Goal: Share content: Share content

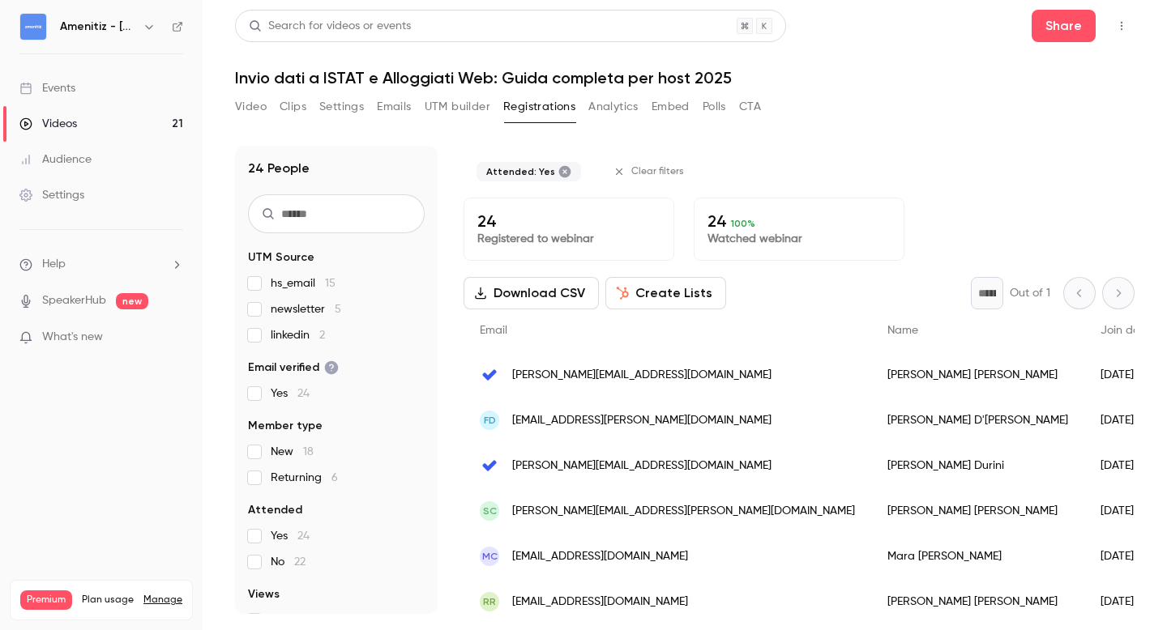
scroll to position [112, 0]
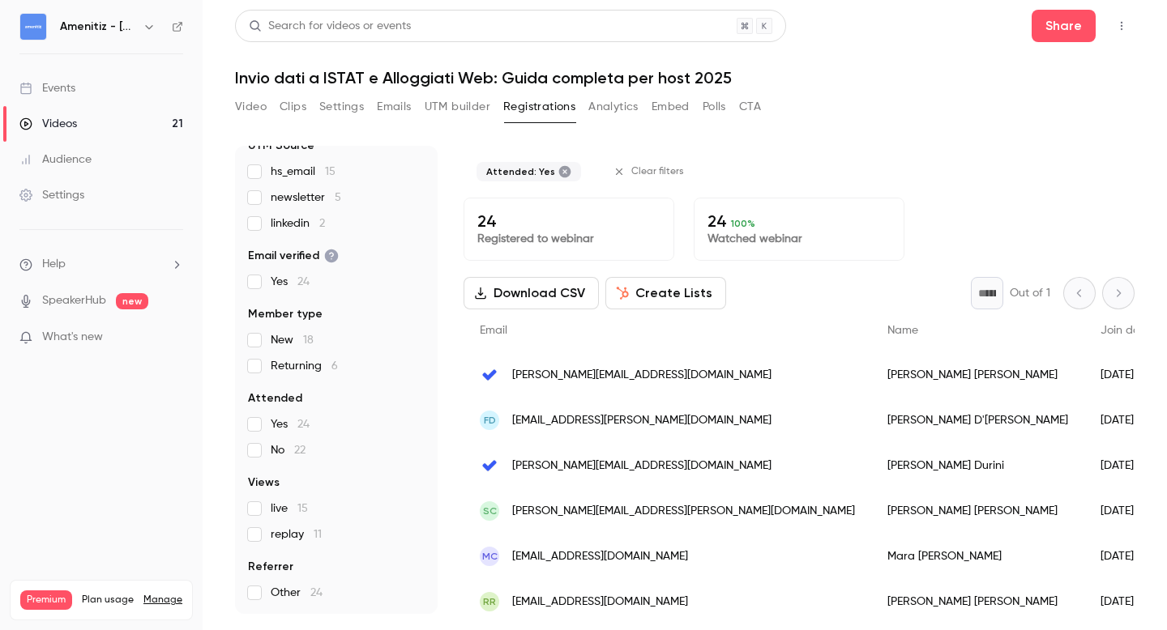
click at [150, 28] on icon "button" at bounding box center [148, 27] width 7 height 4
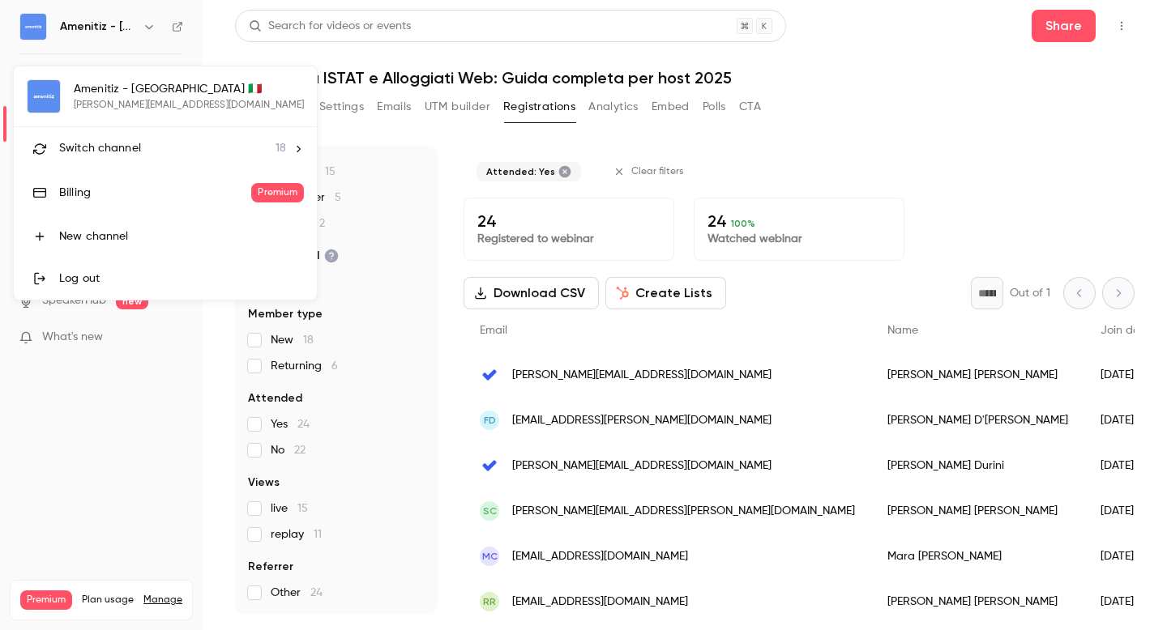
click at [214, 147] on div "Switch channel 18" at bounding box center [172, 148] width 227 height 17
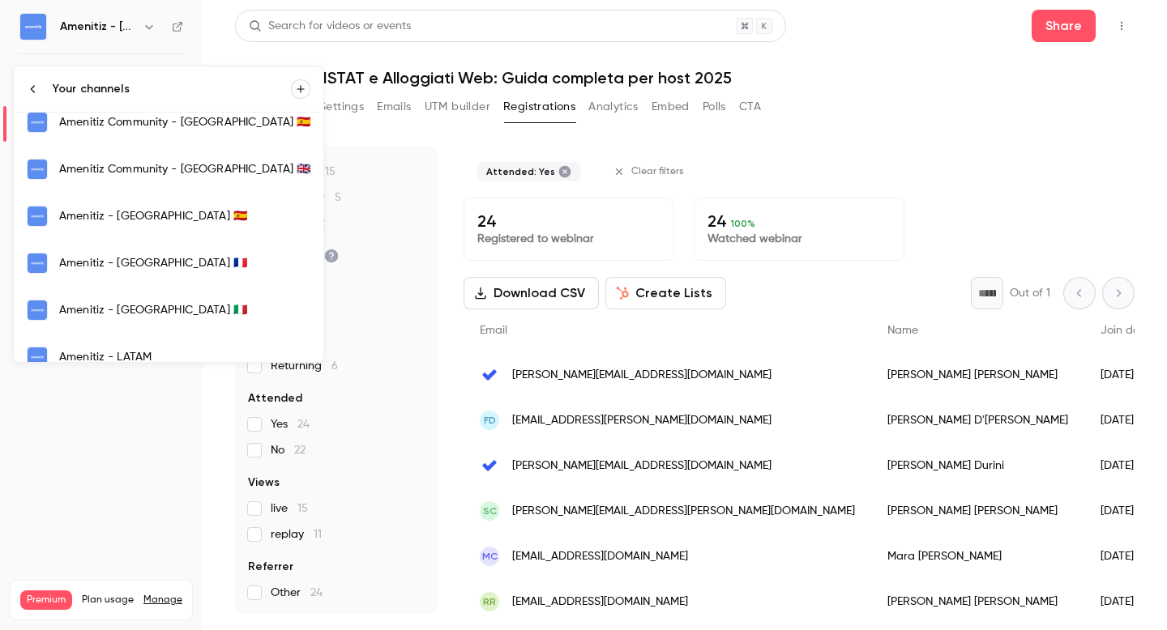
scroll to position [298, 0]
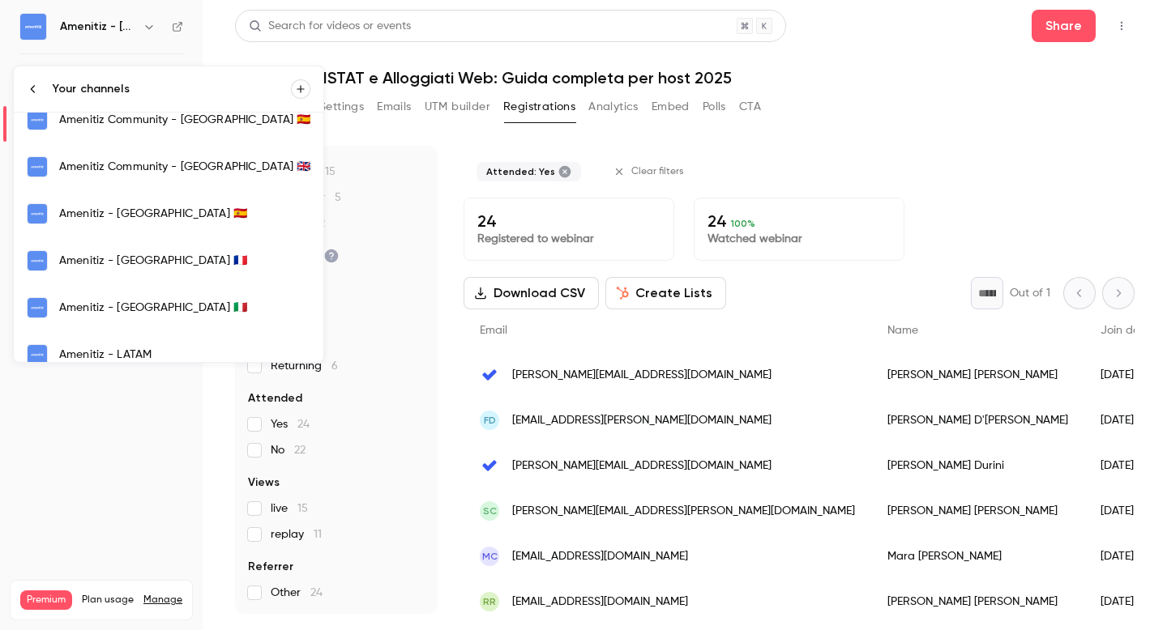
click at [145, 211] on div "Amenitiz - [GEOGRAPHIC_DATA] 🇪🇸" at bounding box center [184, 214] width 251 height 16
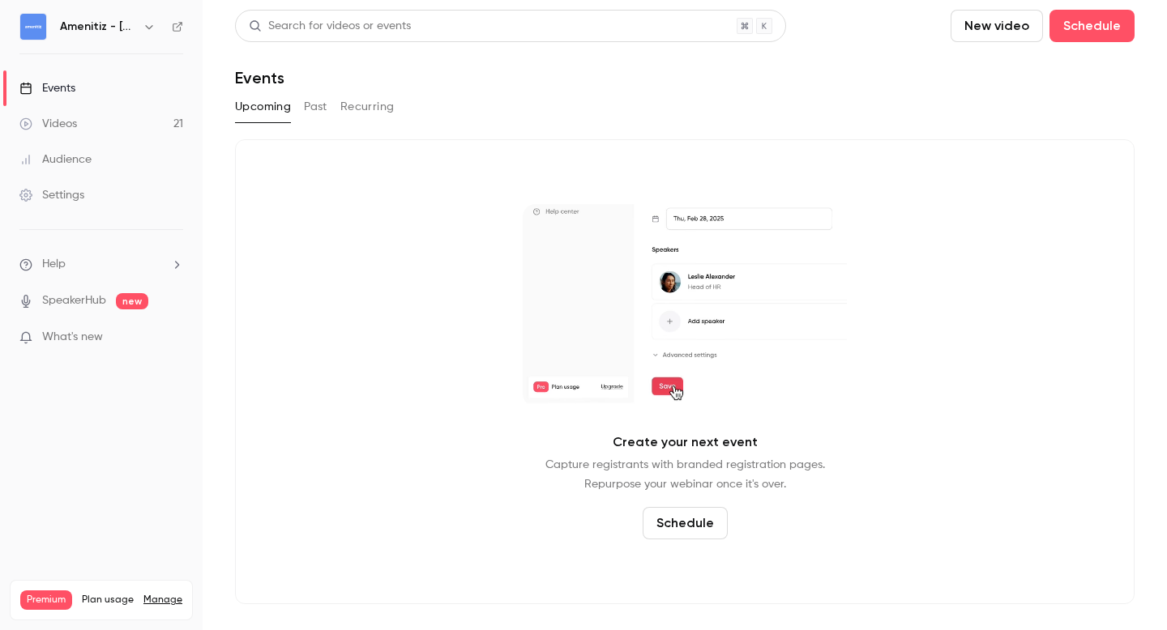
click at [318, 109] on button "Past" at bounding box center [315, 107] width 23 height 26
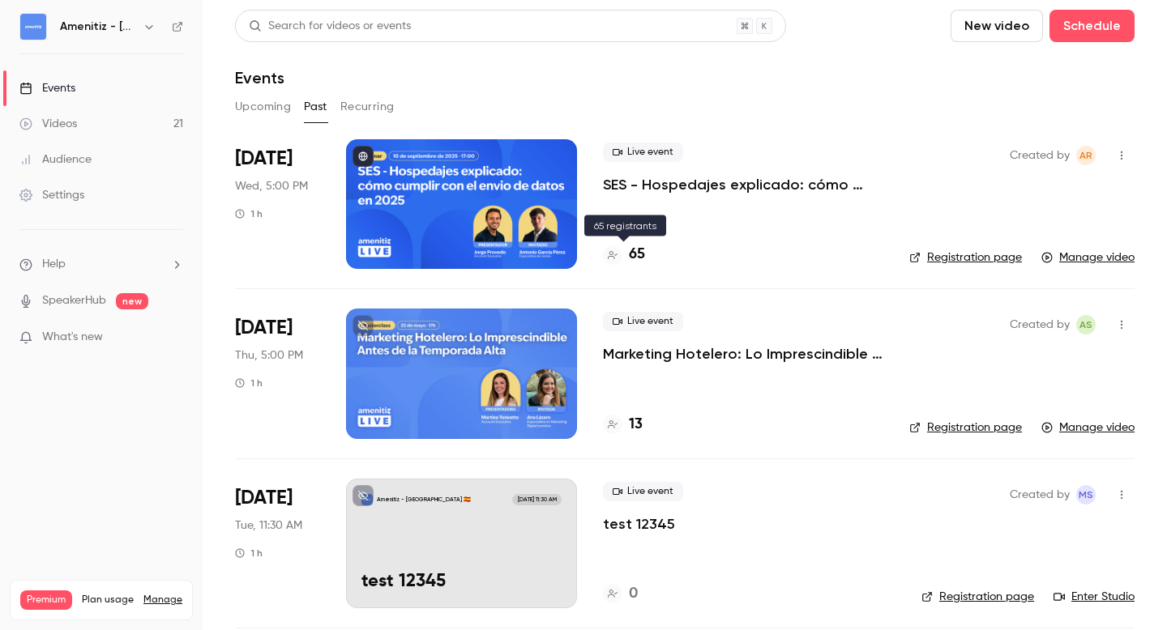
click at [637, 254] on h4 "65" at bounding box center [637, 255] width 16 height 22
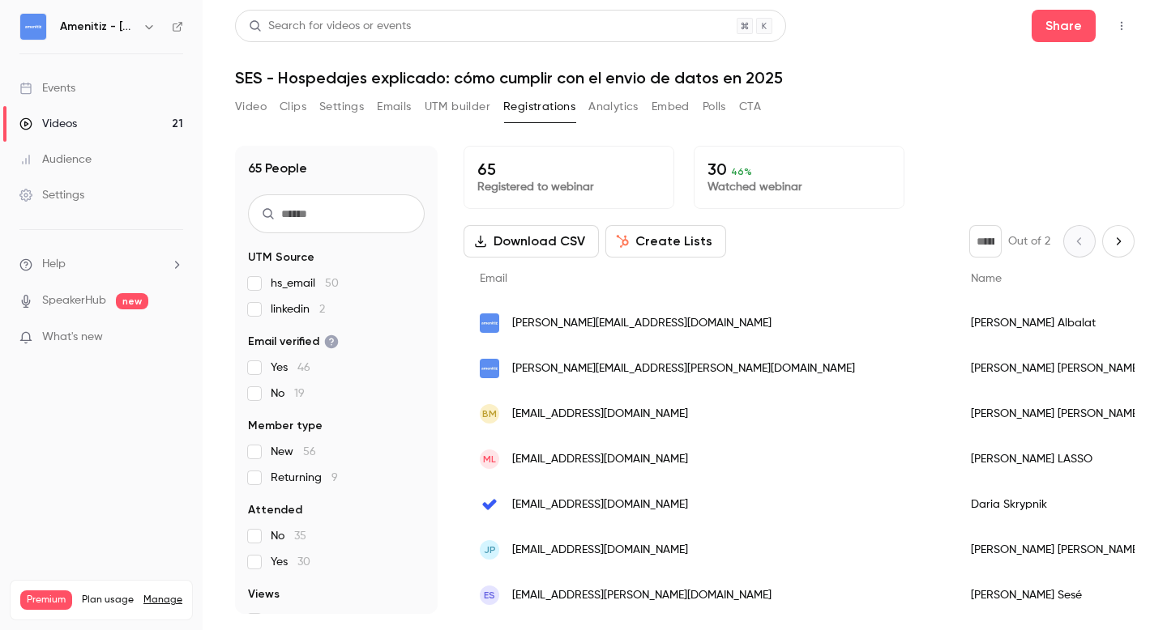
click at [647, 245] on button "Create Lists" at bounding box center [665, 241] width 121 height 32
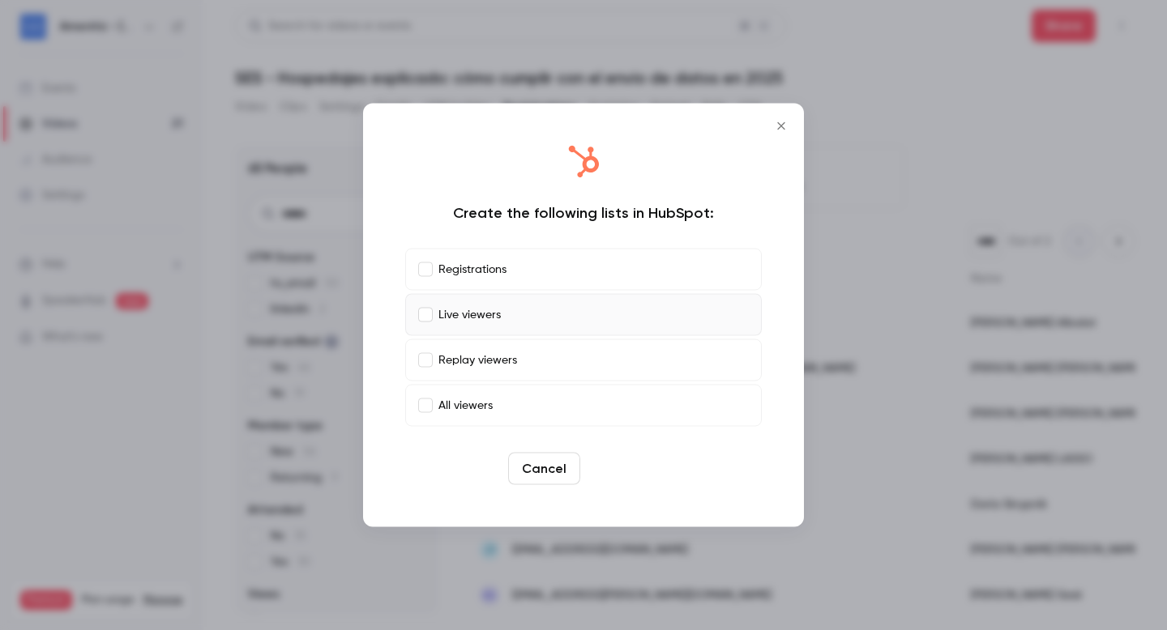
click at [604, 474] on button "Create" at bounding box center [623, 469] width 73 height 32
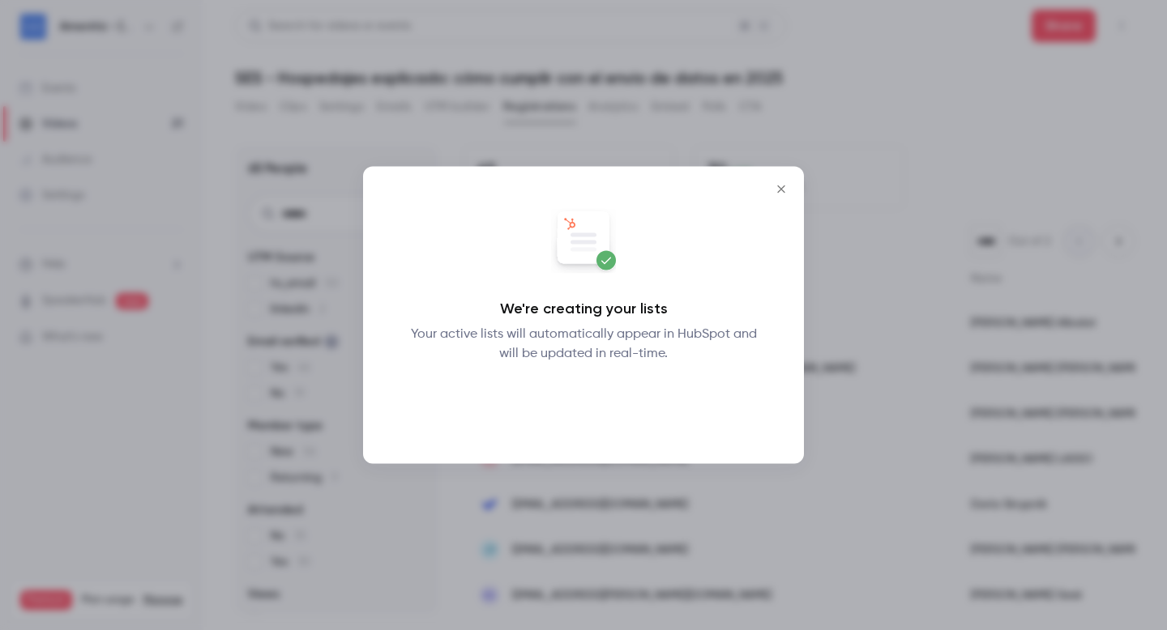
click at [587, 407] on button "Okay" at bounding box center [583, 406] width 59 height 32
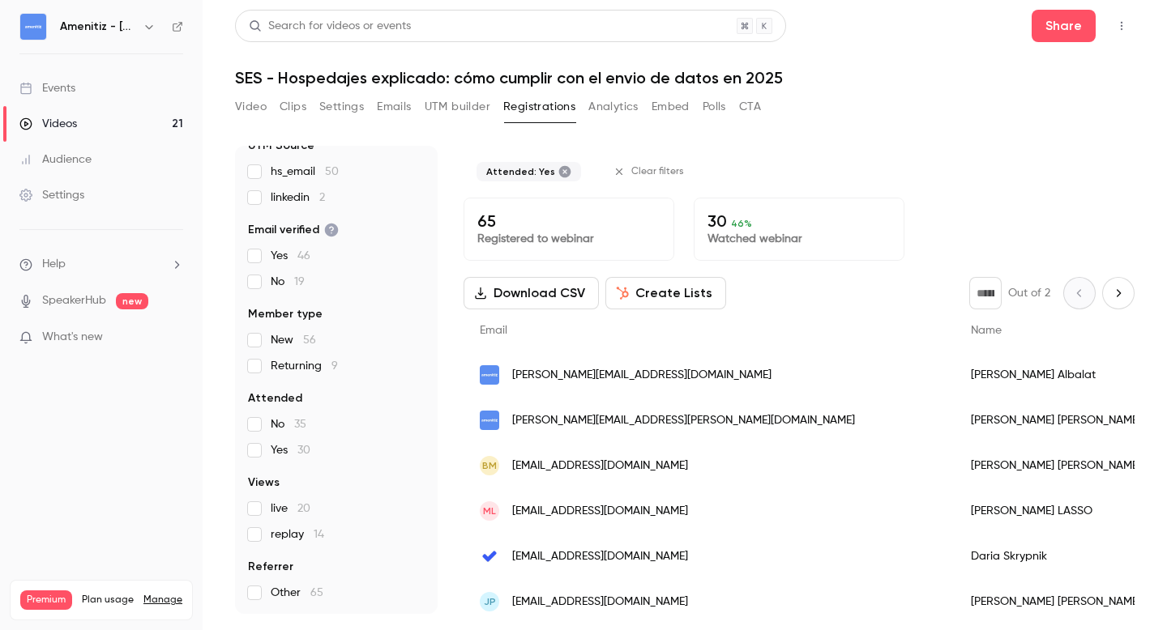
scroll to position [86, 0]
click at [664, 291] on button "Create Lists" at bounding box center [665, 293] width 121 height 32
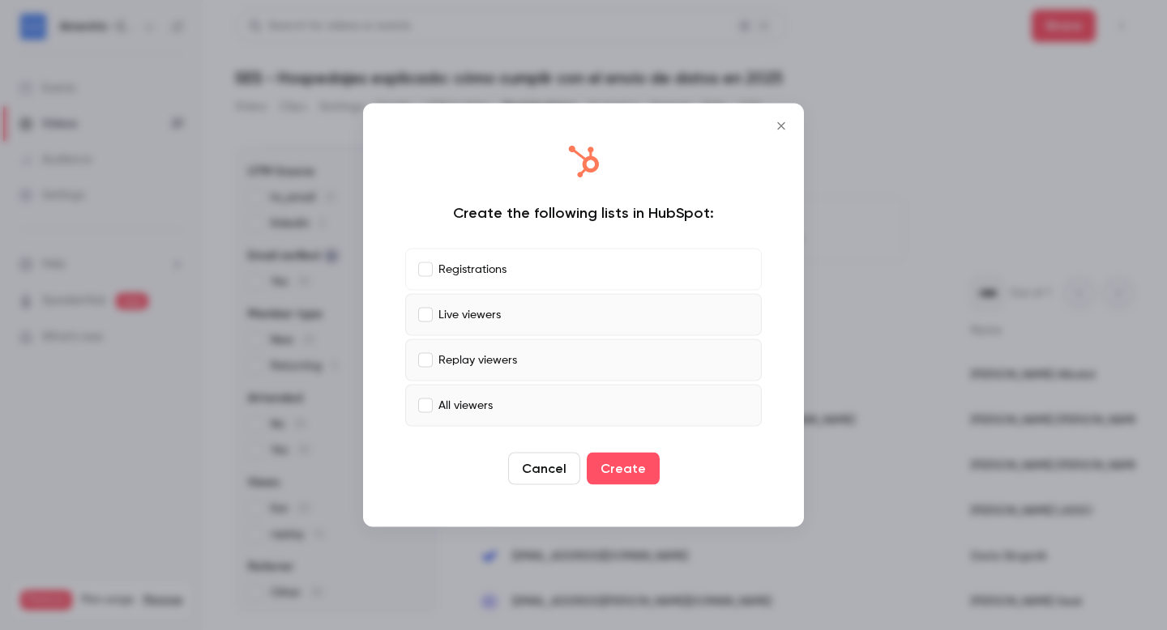
click at [432, 310] on label "Live viewers" at bounding box center [583, 315] width 357 height 42
click at [621, 468] on button "Create" at bounding box center [623, 469] width 73 height 32
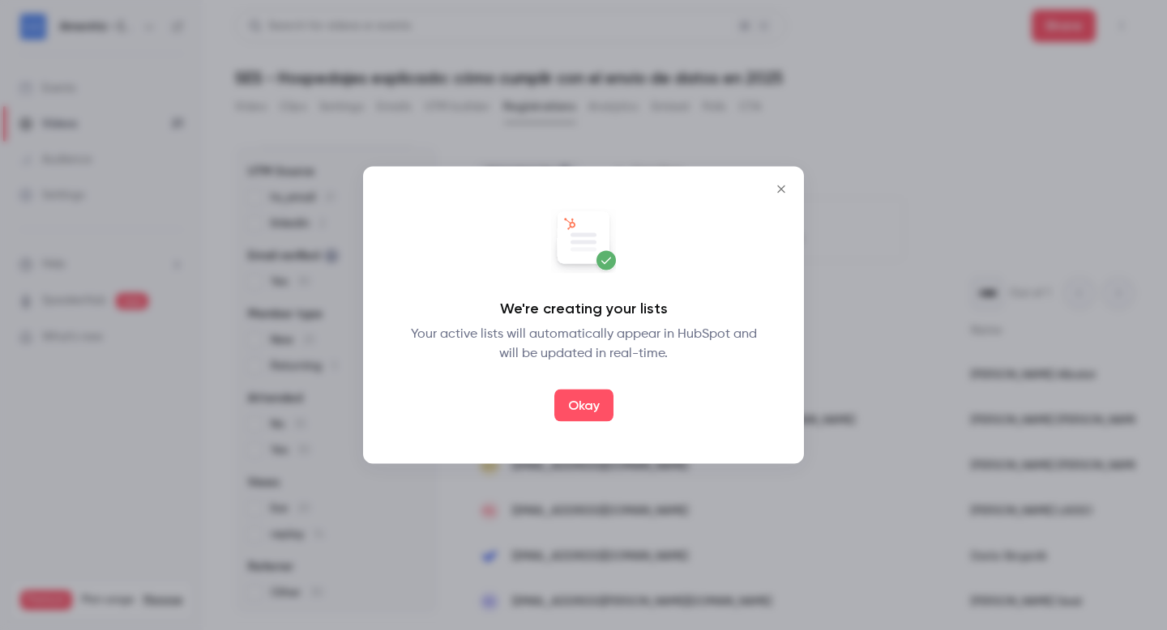
click at [789, 188] on icon "Close" at bounding box center [780, 189] width 19 height 13
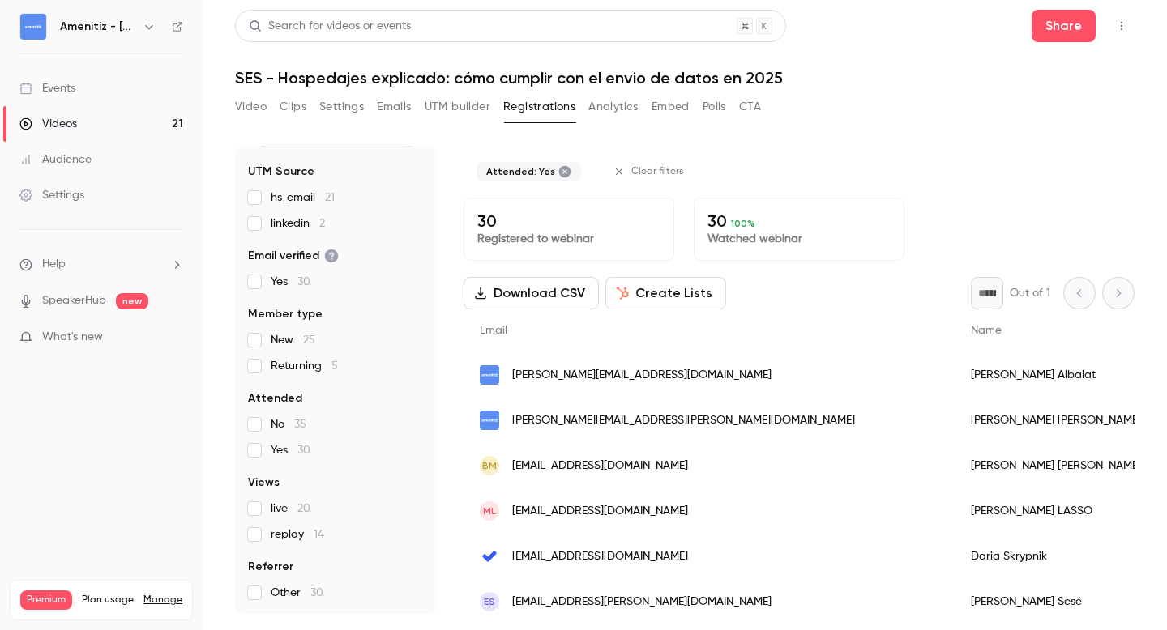
click at [246, 105] on button "Video" at bounding box center [251, 107] width 32 height 26
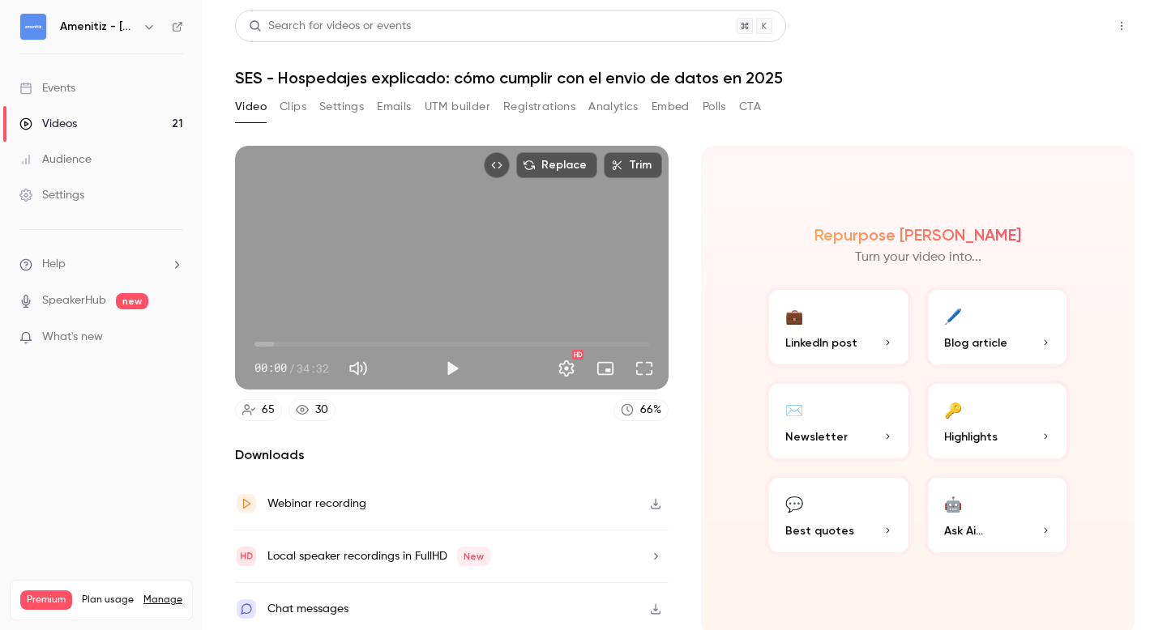
click at [1072, 30] on button "Share" at bounding box center [1063, 26] width 64 height 32
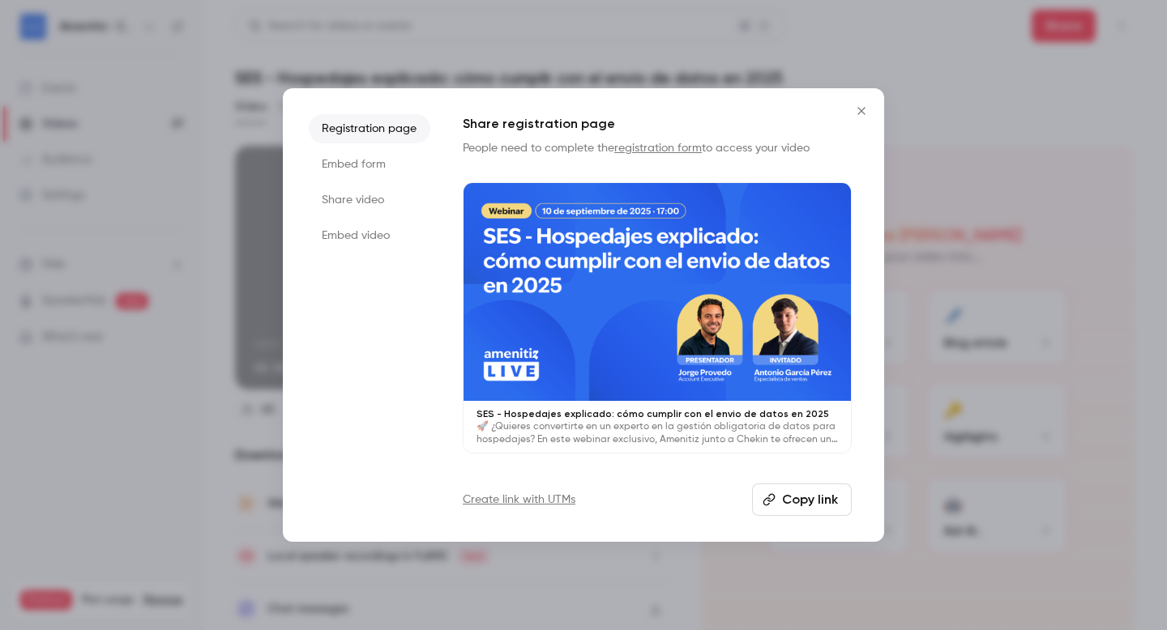
click at [862, 111] on icon "Close" at bounding box center [861, 111] width 19 height 13
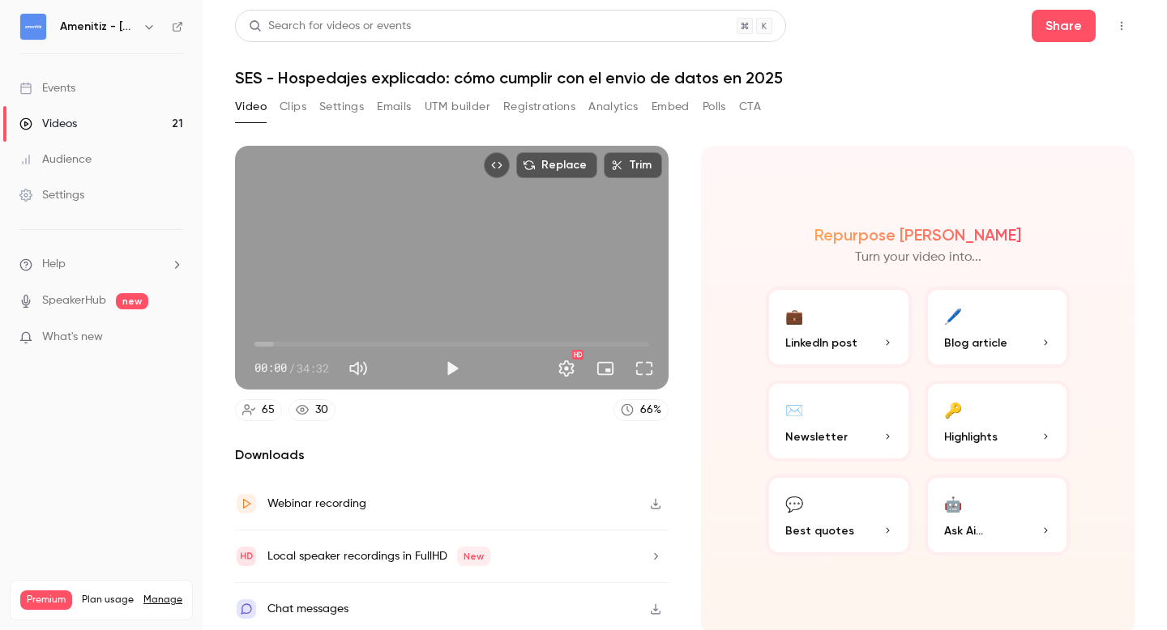
click at [291, 105] on button "Clips" at bounding box center [293, 107] width 27 height 26
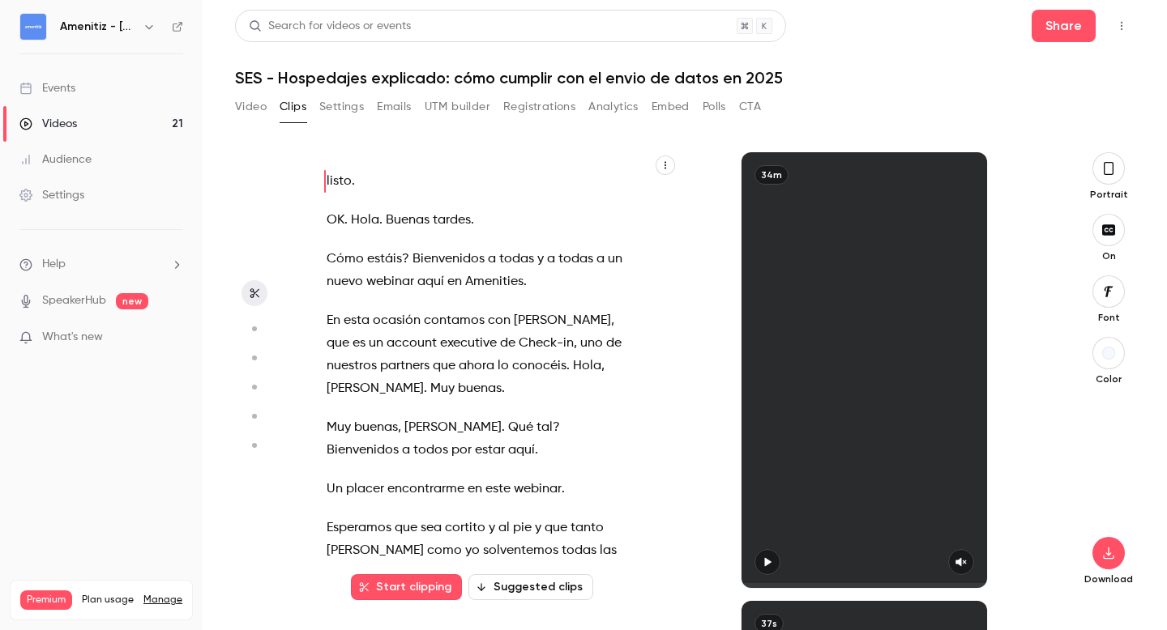
click at [251, 106] on button "Video" at bounding box center [251, 107] width 32 height 26
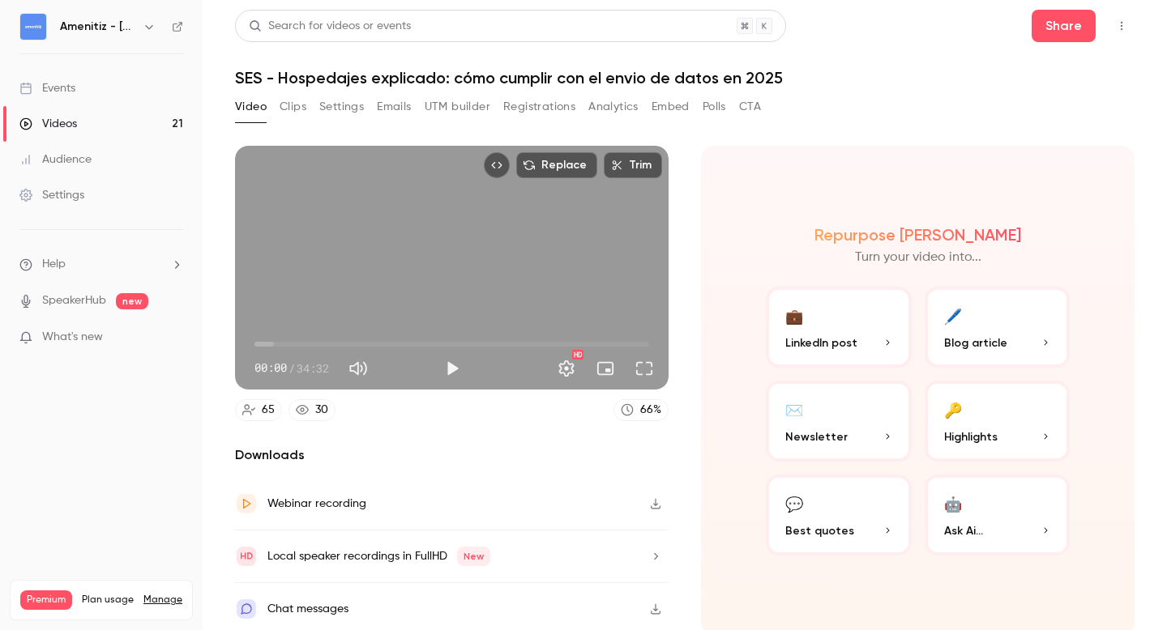
scroll to position [5, 0]
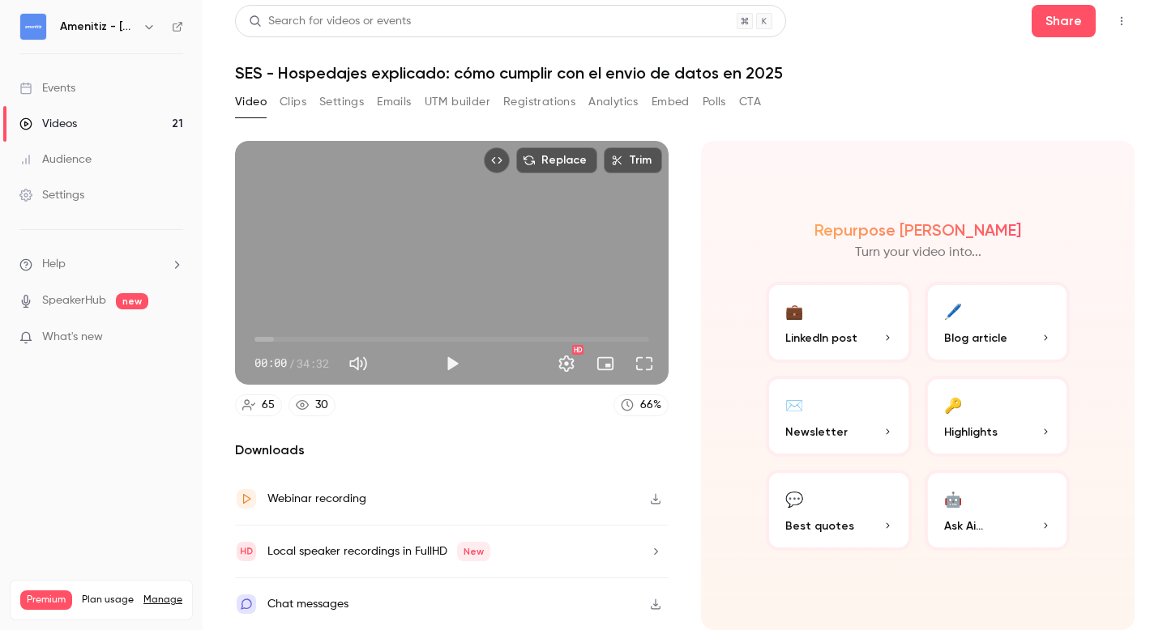
click at [529, 502] on div "Webinar recording" at bounding box center [451, 499] width 433 height 53
click at [296, 98] on button "Clips" at bounding box center [293, 102] width 27 height 26
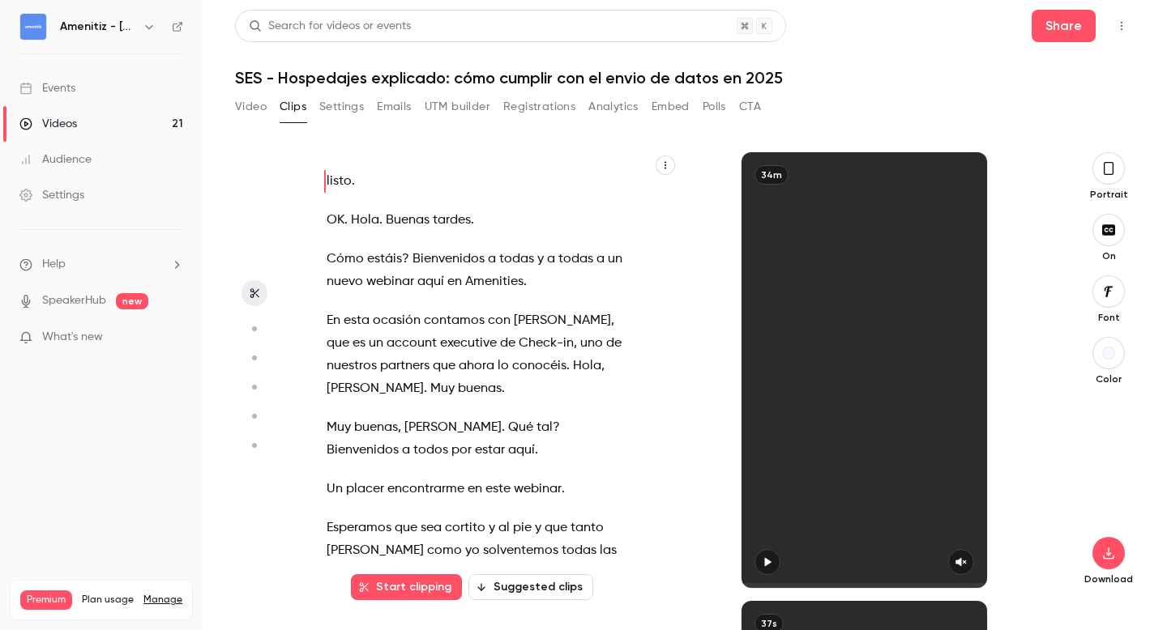
click at [343, 106] on button "Settings" at bounding box center [341, 107] width 45 height 26
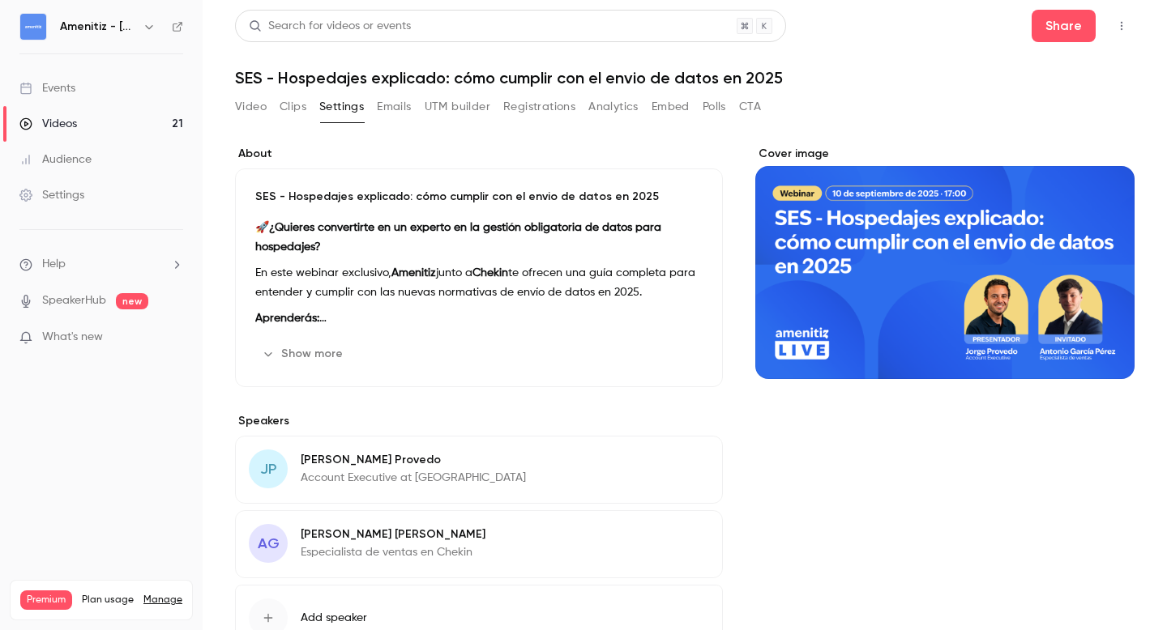
click at [255, 104] on button "Video" at bounding box center [251, 107] width 32 height 26
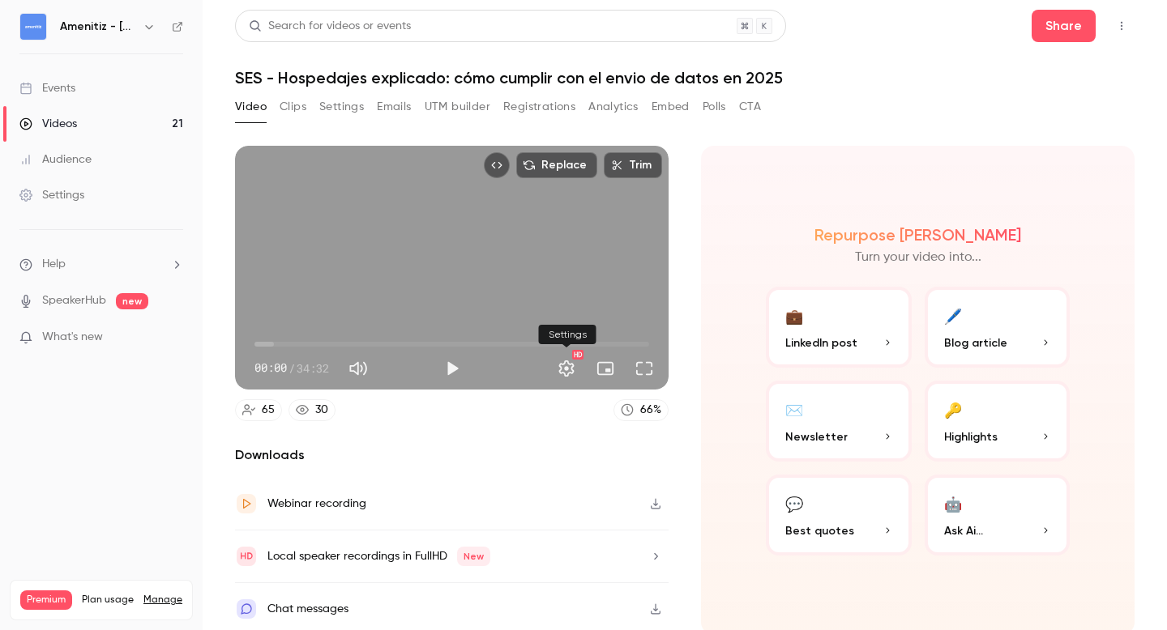
click at [568, 366] on button "Settings" at bounding box center [566, 368] width 32 height 32
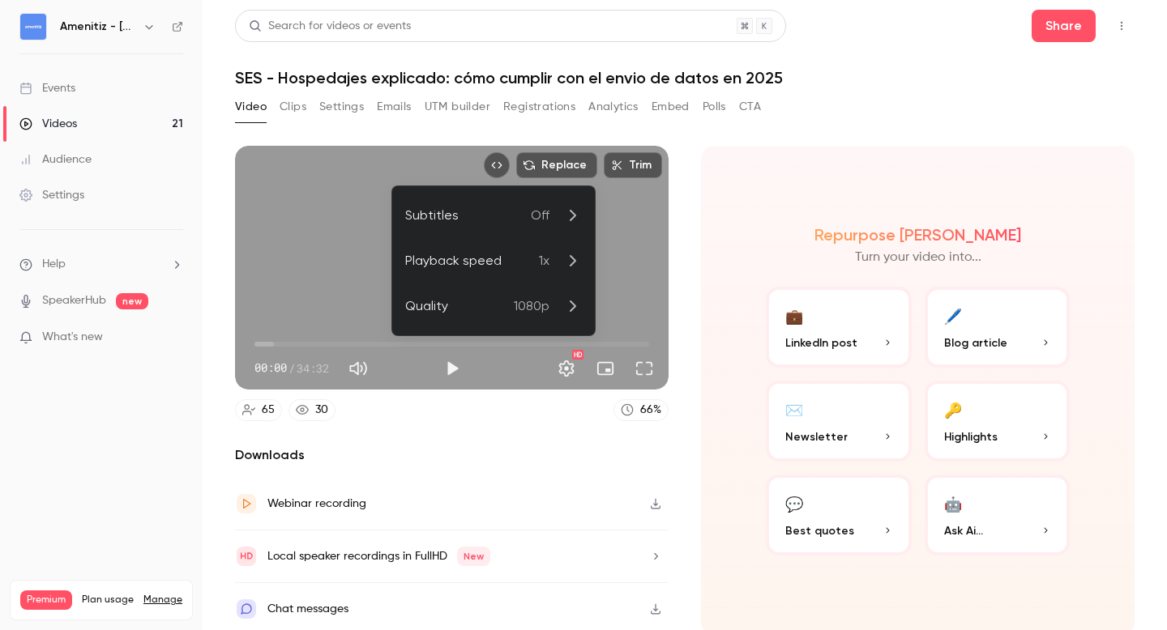
click at [496, 452] on div at bounding box center [583, 315] width 1167 height 630
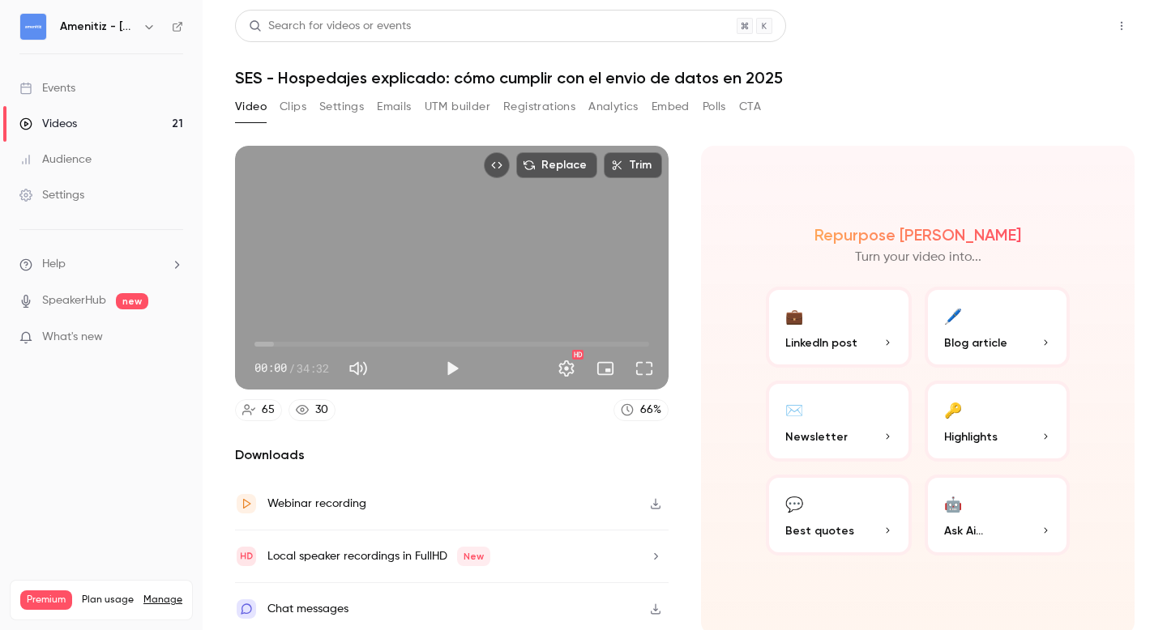
click at [1075, 24] on button "Share" at bounding box center [1063, 26] width 64 height 32
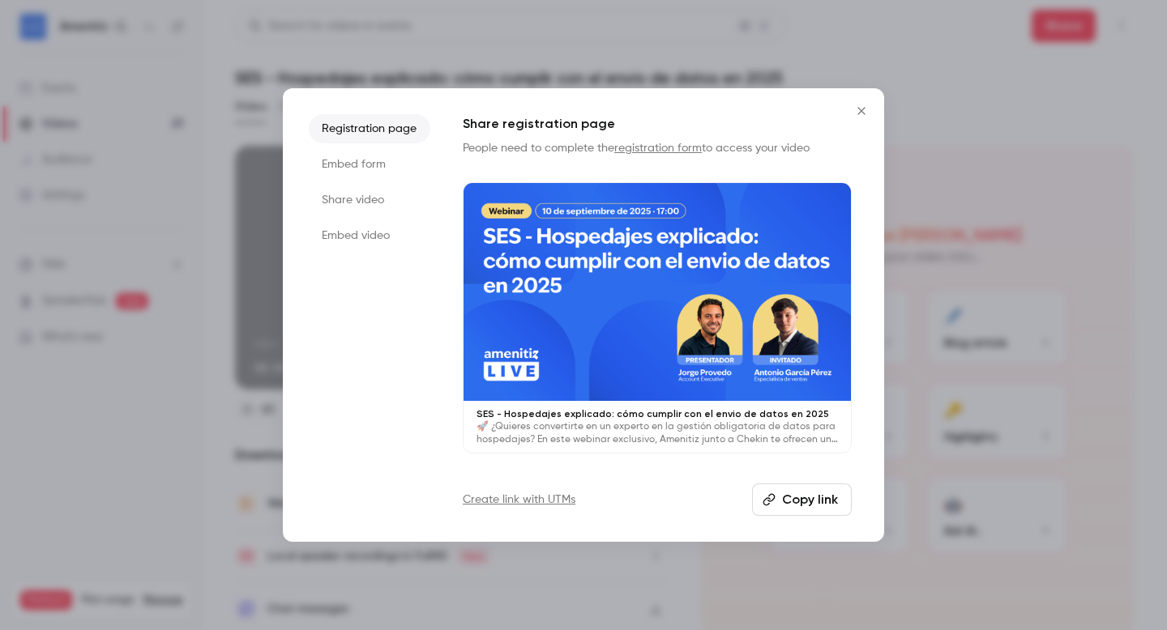
click at [809, 497] on button "Copy link" at bounding box center [802, 500] width 100 height 32
click at [357, 197] on li "Share video" at bounding box center [370, 200] width 122 height 29
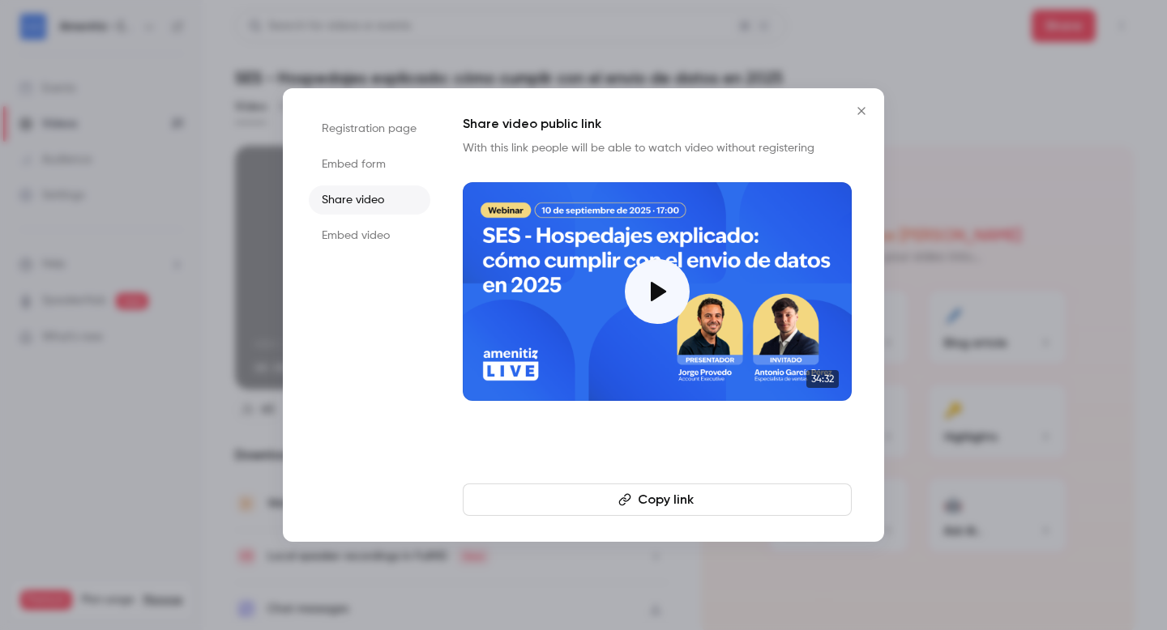
click at [660, 500] on button "Copy link" at bounding box center [657, 500] width 389 height 32
click at [862, 110] on icon "Close" at bounding box center [860, 110] width 7 height 7
